Goal: Task Accomplishment & Management: Use online tool/utility

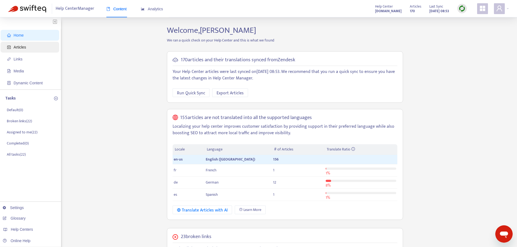
click at [13, 49] on span "Articles" at bounding box center [31, 47] width 48 height 11
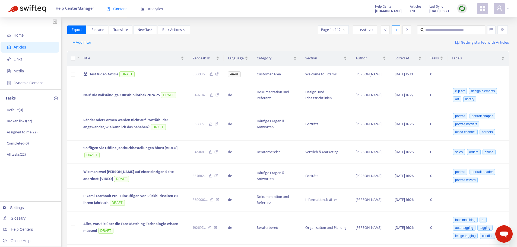
click at [338, 28] on input "search" at bounding box center [333, 30] width 24 height 8
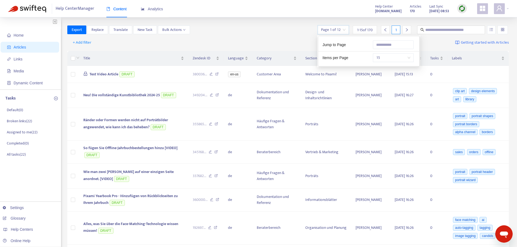
click at [338, 28] on input "search" at bounding box center [333, 30] width 24 height 8
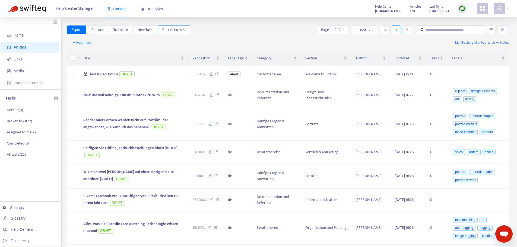
click at [180, 29] on span "Bulk Actions" at bounding box center [173, 30] width 23 height 6
click at [230, 29] on div "Export Replace Translate New Task Bulk Actions Page 1 of 12 1 - 15 of 170 1" at bounding box center [288, 29] width 442 height 9
click at [84, 11] on span "Help Center Manager" at bounding box center [75, 9] width 39 height 10
click at [463, 8] on img at bounding box center [461, 8] width 7 height 7
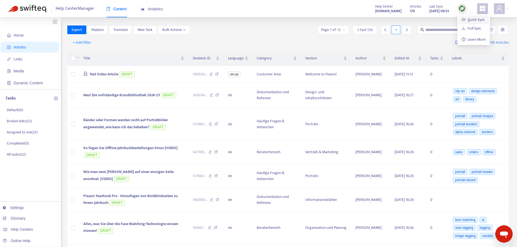
click at [467, 20] on link "Quick Sync" at bounding box center [472, 20] width 23 height 6
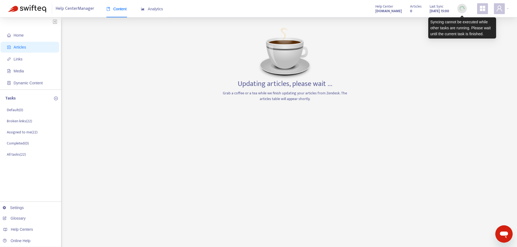
click at [461, 8] on img at bounding box center [461, 8] width 7 height 7
click at [462, 12] on div at bounding box center [461, 8] width 9 height 9
click at [463, 9] on img at bounding box center [461, 8] width 7 height 7
